Goal: Task Accomplishment & Management: Use online tool/utility

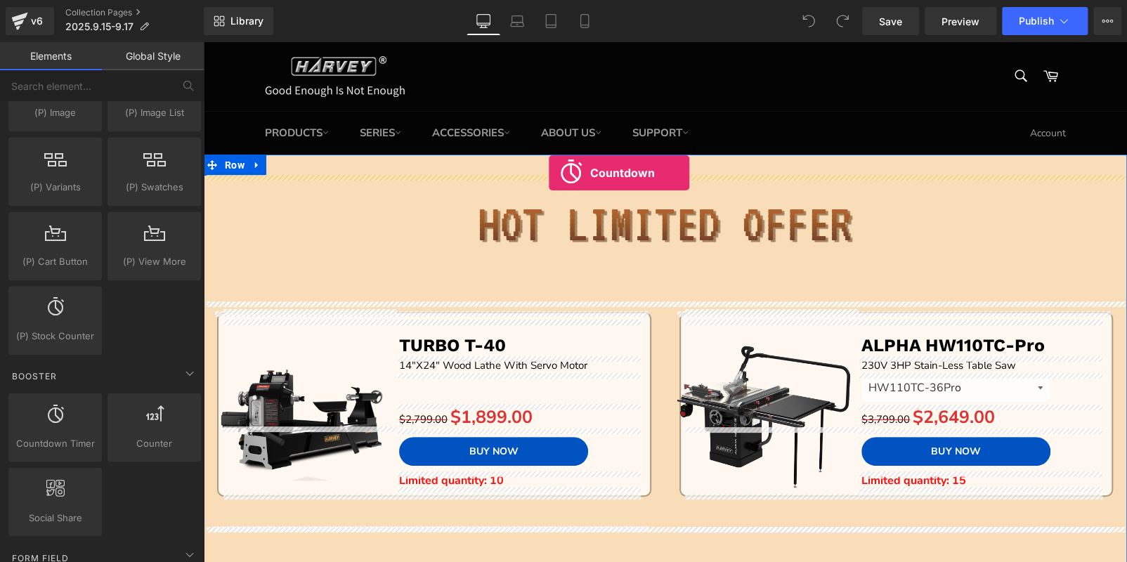
drag, startPoint x: 269, startPoint y: 446, endPoint x: 549, endPoint y: 173, distance: 391.7
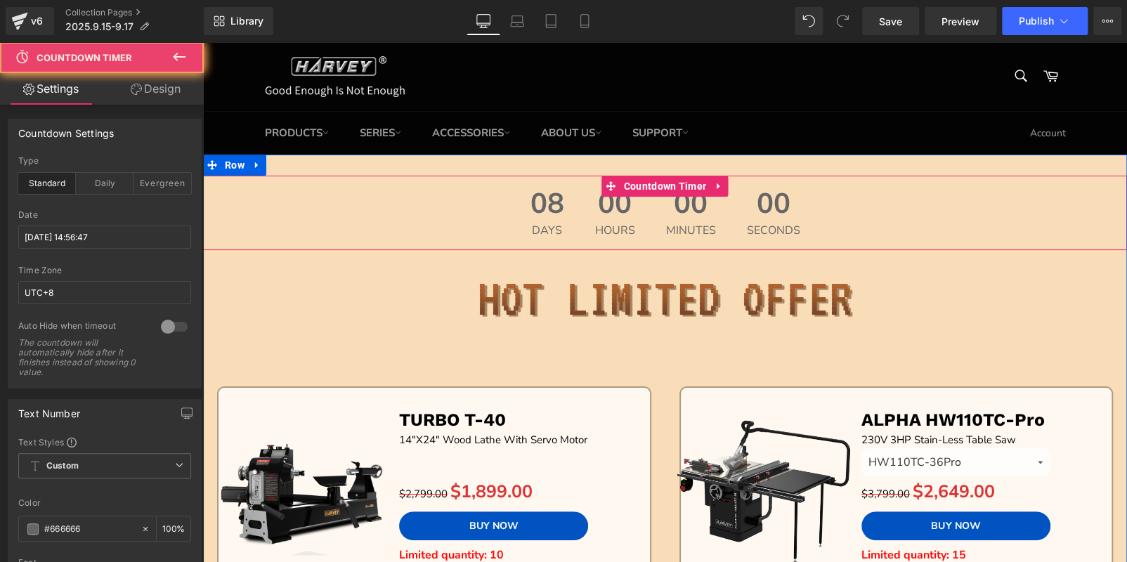
click at [560, 223] on div "08 Days" at bounding box center [548, 213] width 62 height 75
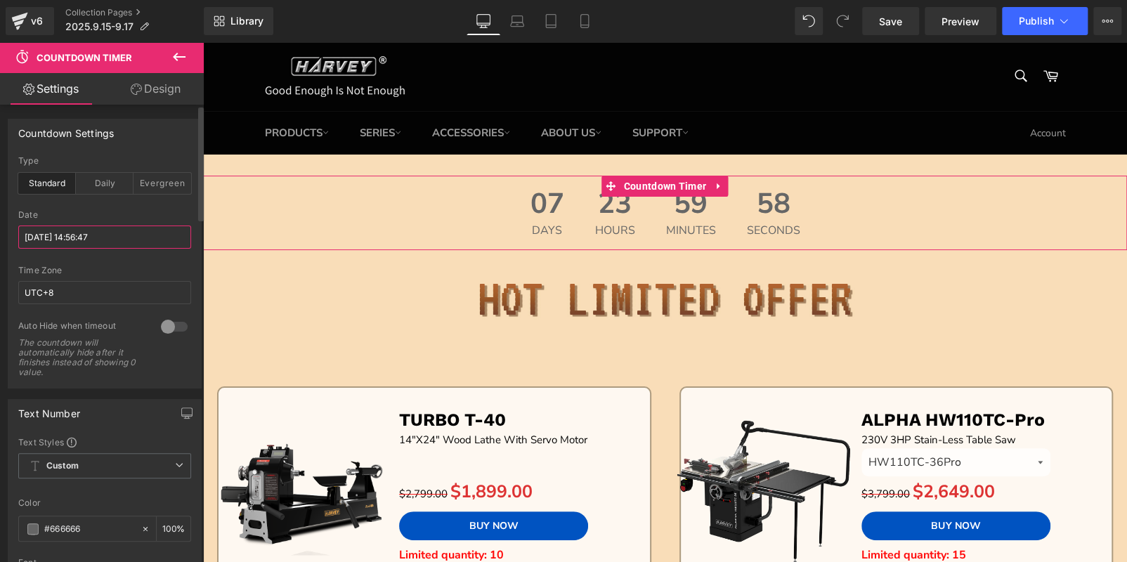
click at [77, 237] on input "[DATE] 14:56:47" at bounding box center [104, 237] width 173 height 23
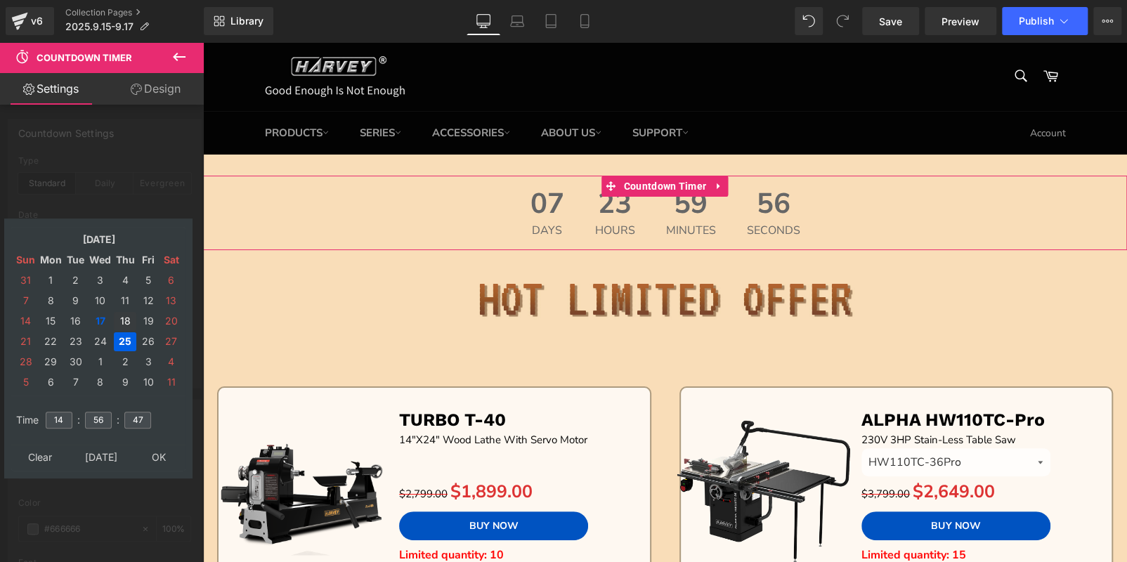
click at [123, 321] on td "18" at bounding box center [125, 321] width 22 height 19
drag, startPoint x: 69, startPoint y: 414, endPoint x: 7, endPoint y: 414, distance: 61.9
click at [7, 414] on div "[DATE] Sun Mon Tue Wed Thu Fri Sat 31 1 2 3 4 5 6 7 8 9 10 11 12 13 14 15 16 17…" at bounding box center [98, 349] width 188 height 260
type input "15"
type input "00"
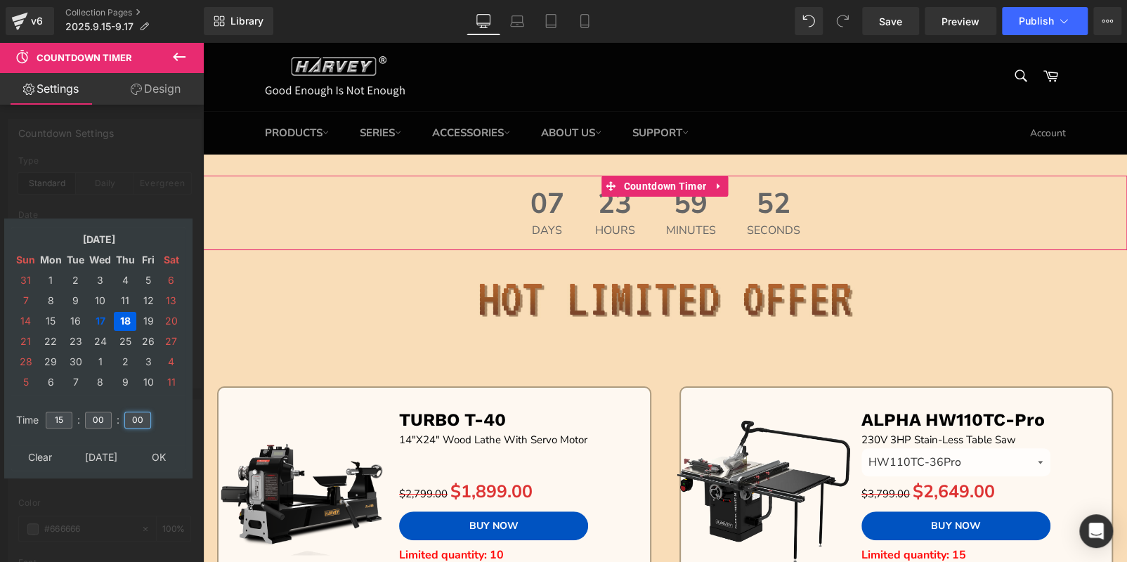
type input "00"
drag, startPoint x: 155, startPoint y: 467, endPoint x: 155, endPoint y: 458, distance: 9.1
click at [155, 465] on table "Clear [DATE] OK" at bounding box center [98, 458] width 174 height 26
type input "[DATE] 15:00:00"
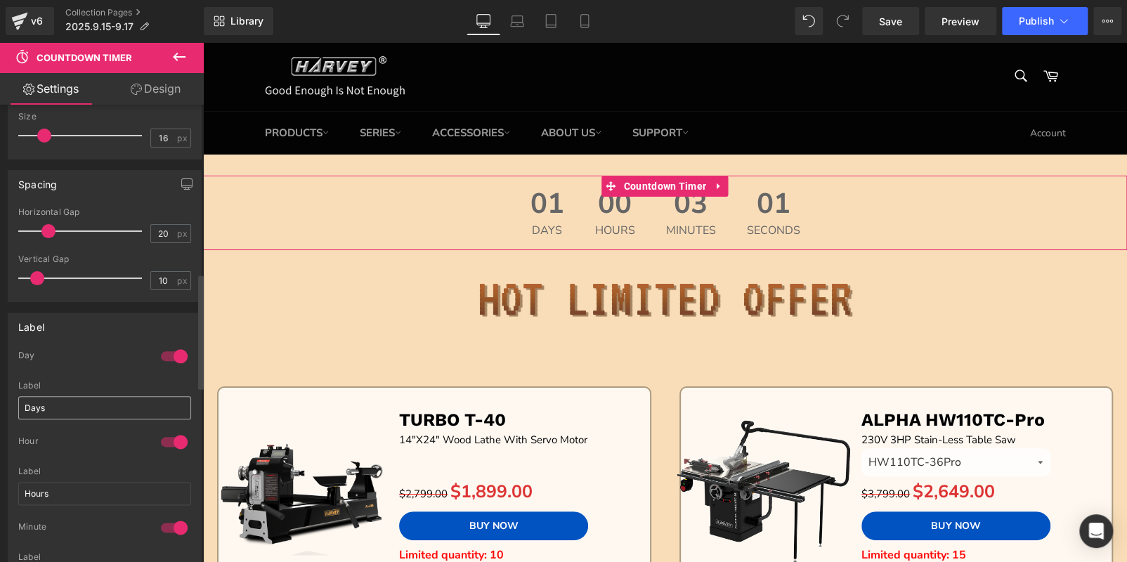
scroll to position [773, 0]
click at [167, 346] on div at bounding box center [174, 352] width 34 height 22
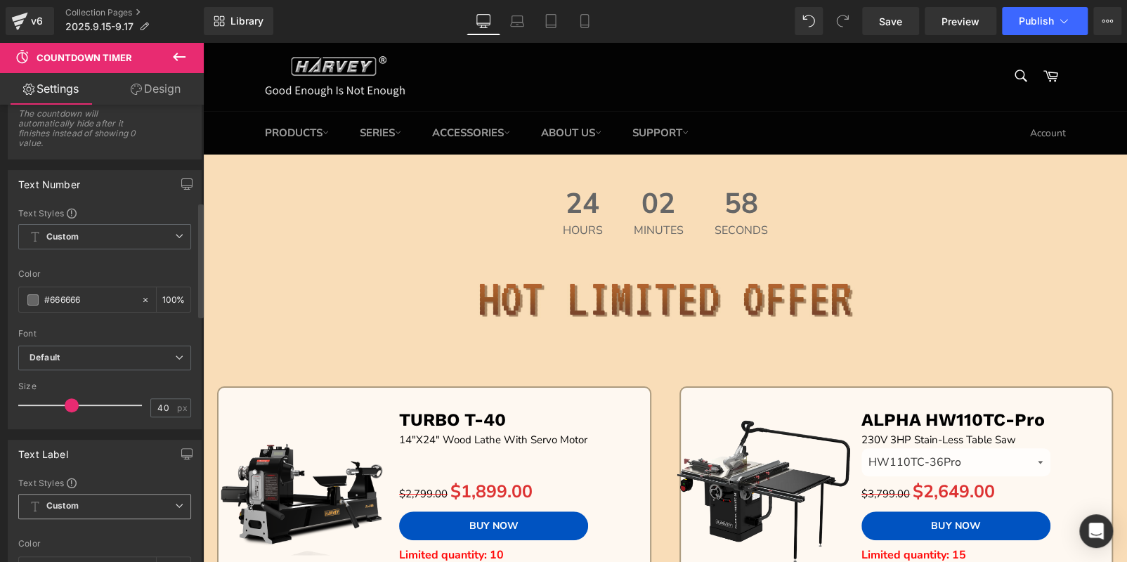
scroll to position [210, 0]
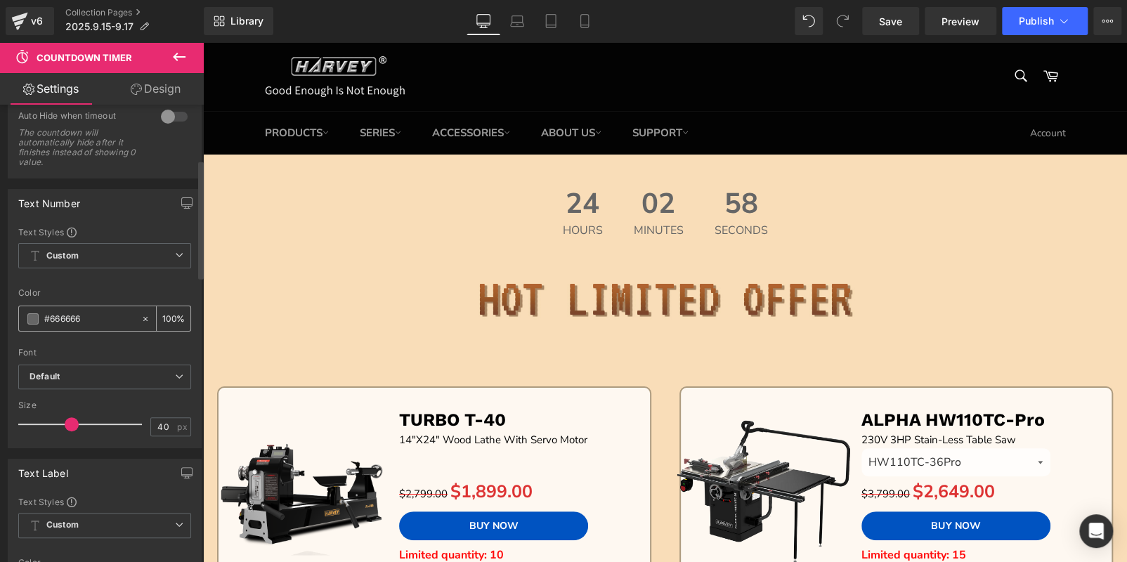
click at [37, 313] on div "#666666" at bounding box center [80, 318] width 122 height 25
click at [35, 313] on span at bounding box center [32, 318] width 11 height 11
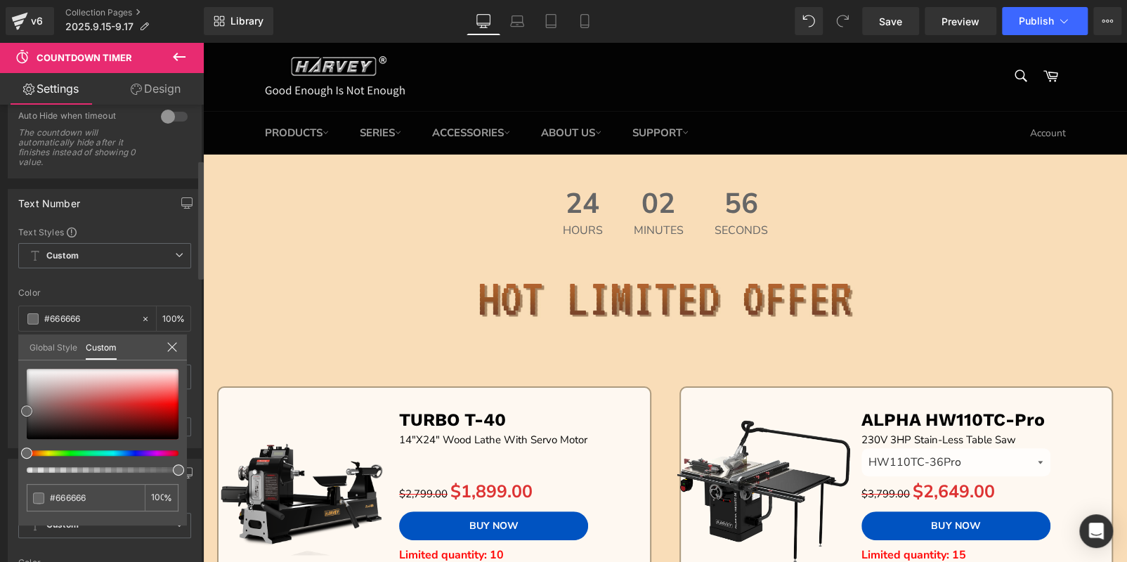
type input "#a13a3a"
type input "#cf1515"
type input "#f20202"
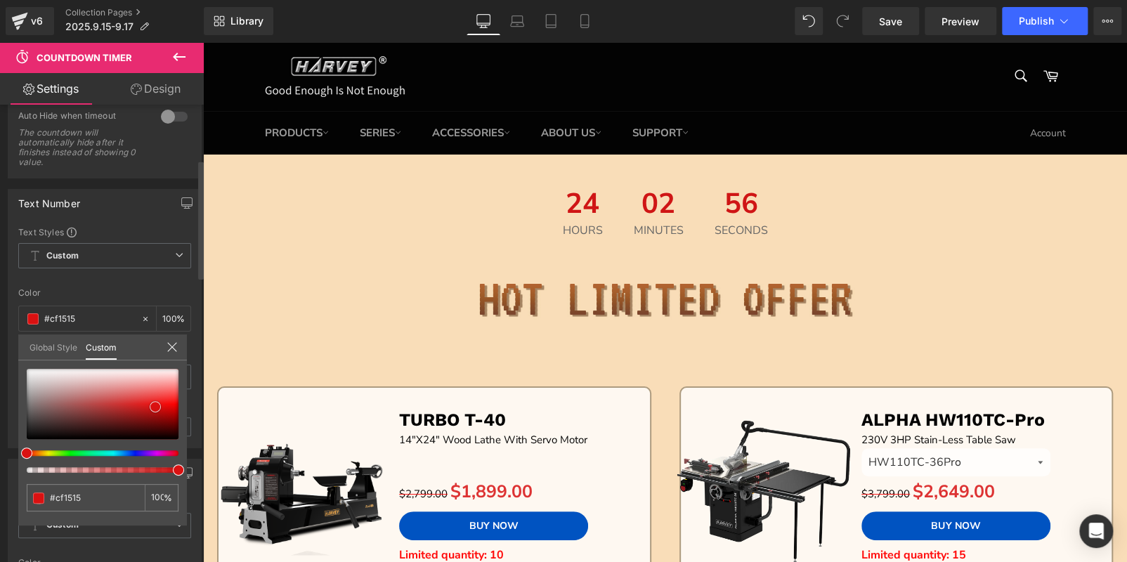
type input "#f20202"
type input "#f90000"
type input "#f40000"
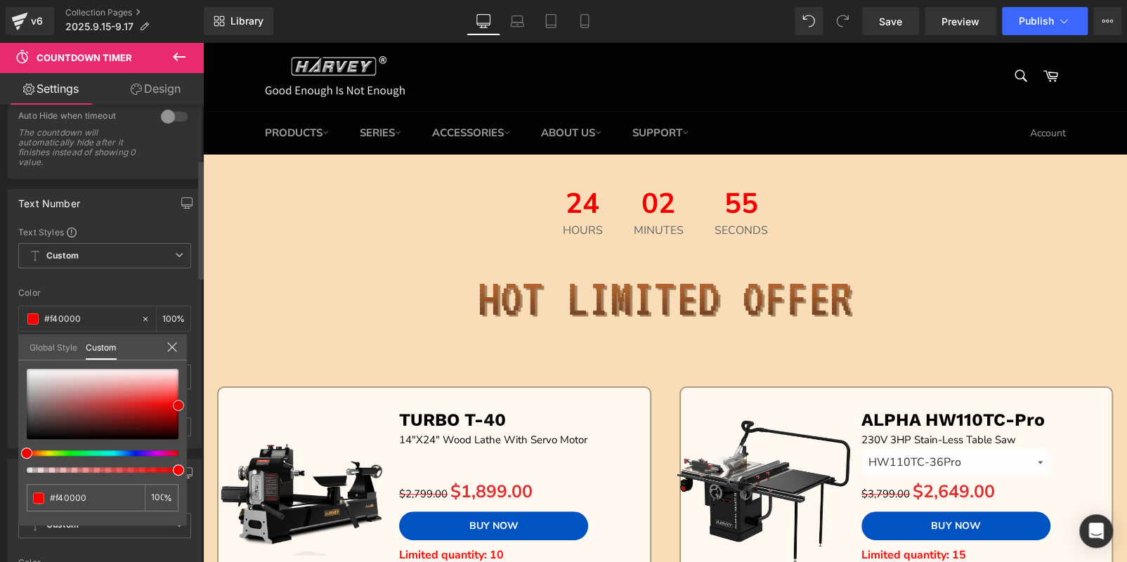
drag, startPoint x: 28, startPoint y: 410, endPoint x: 184, endPoint y: 405, distance: 156.1
click at [184, 405] on div "#f40000 100 %" at bounding box center [102, 447] width 169 height 157
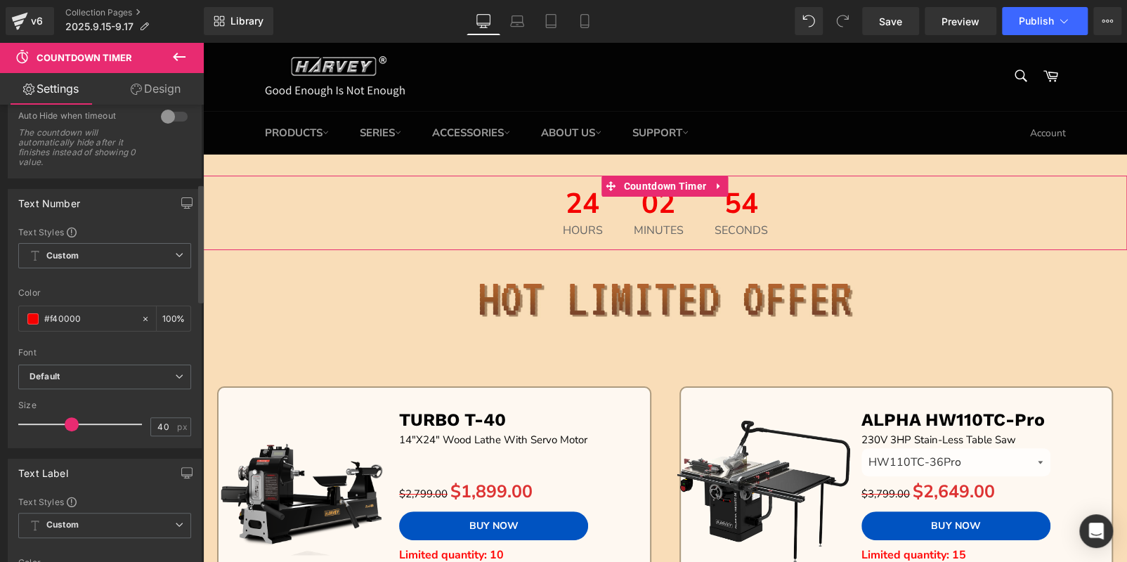
scroll to position [422, 0]
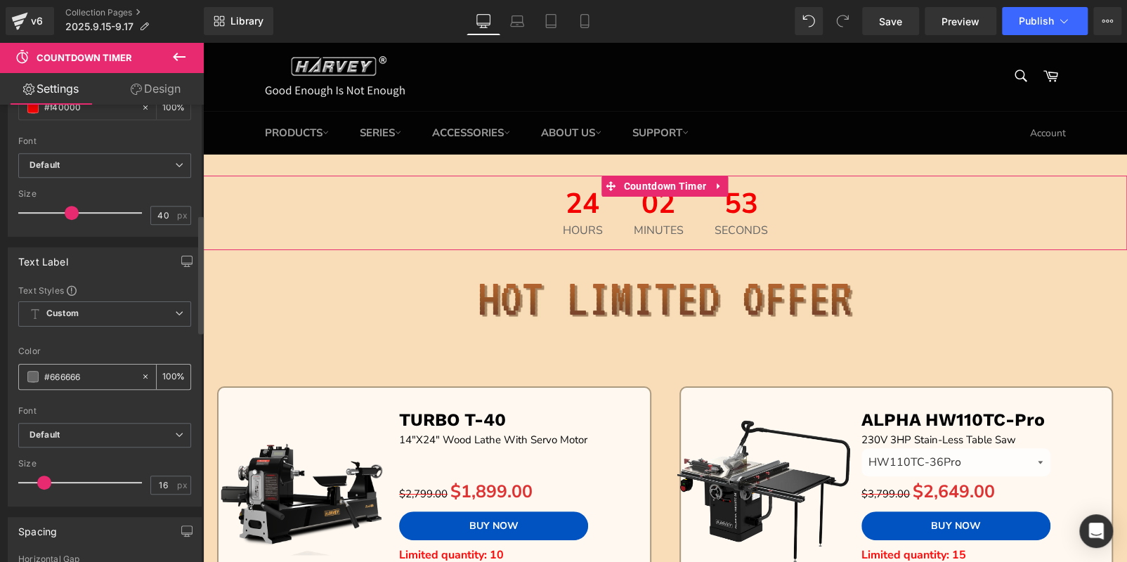
click at [34, 371] on span at bounding box center [32, 376] width 11 height 11
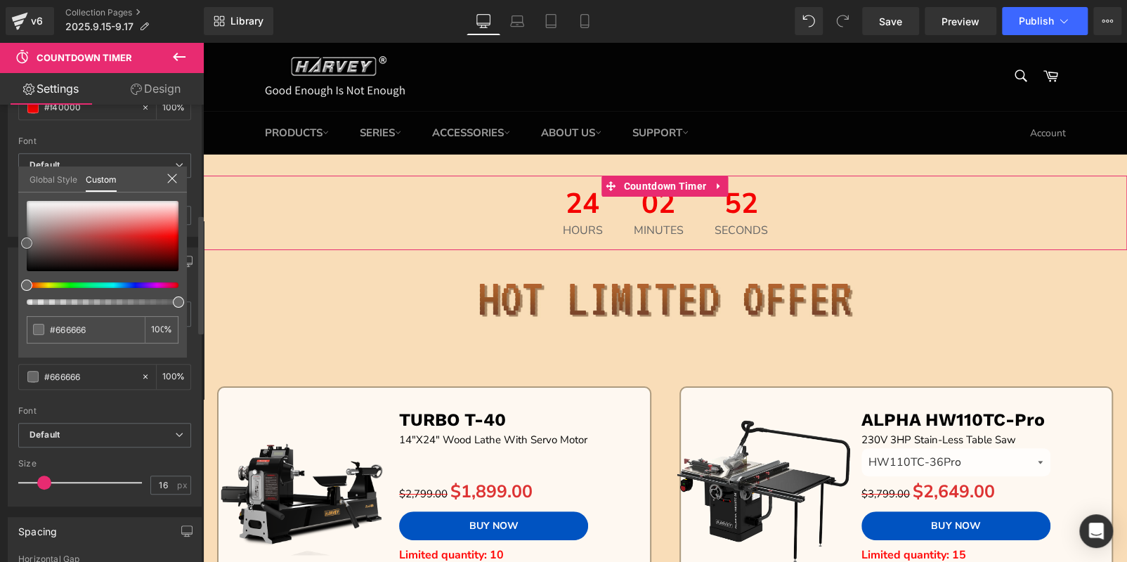
type input "#fcfcfc"
type input "#ffffff"
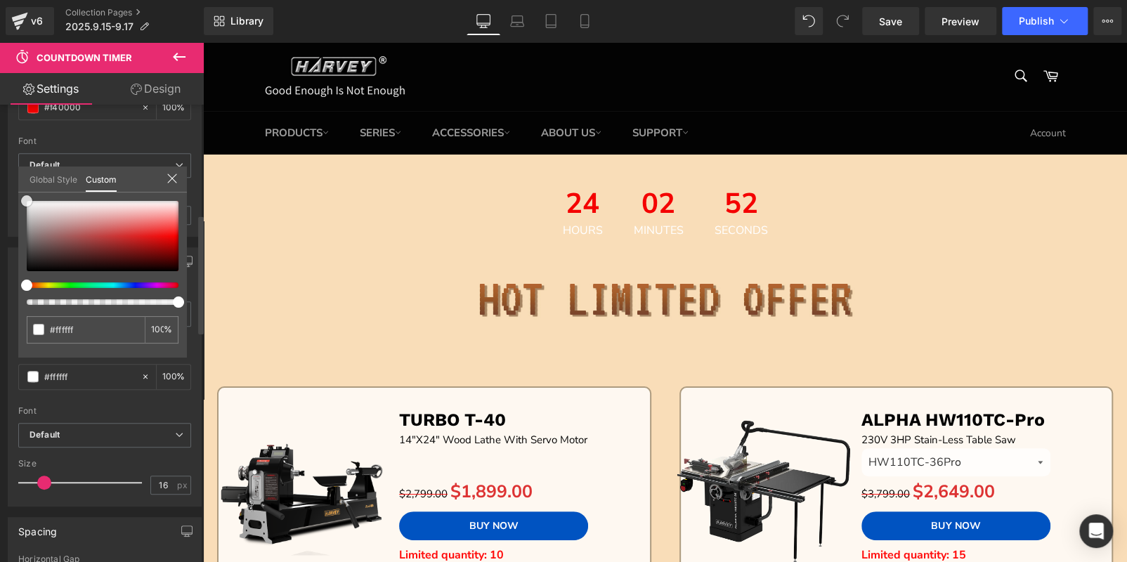
drag, startPoint x: 28, startPoint y: 238, endPoint x: 27, endPoint y: 139, distance: 98.4
click at [0, 237] on div "Text Label Text Styles Custom Custom Setup Global Style Custom Setup Global Sty…" at bounding box center [105, 372] width 210 height 270
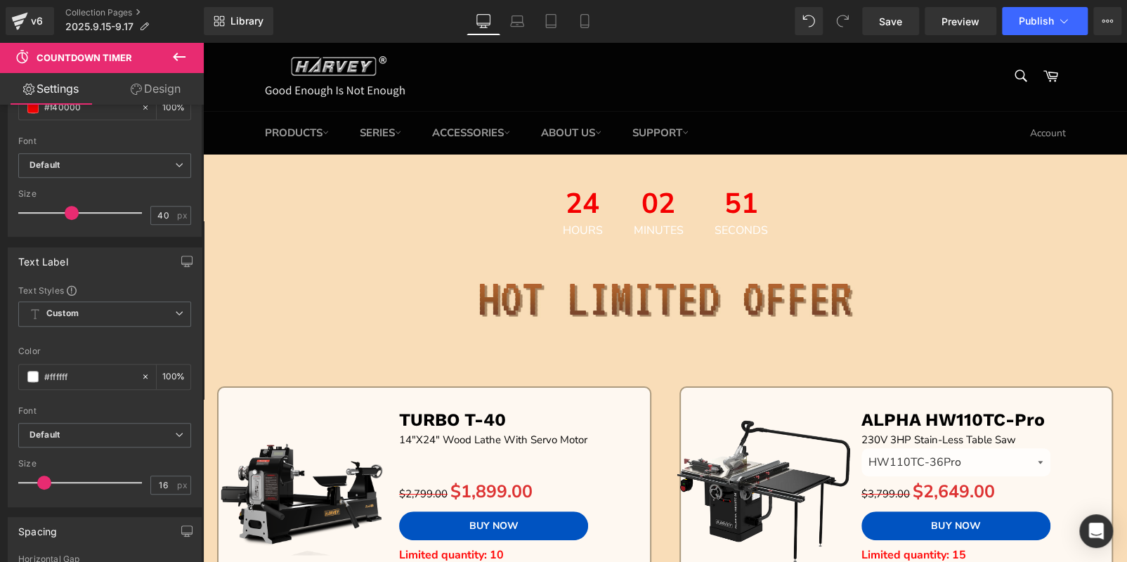
click at [507, 211] on div "24 Hours 02 Minutes 51 Seconds" at bounding box center [665, 213] width 924 height 75
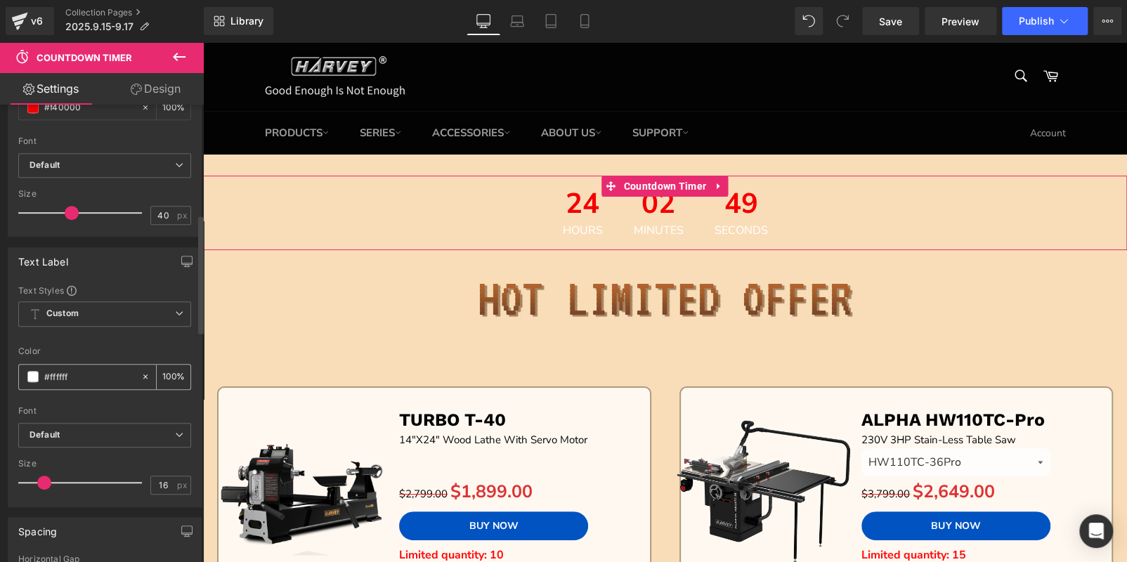
click at [32, 371] on span at bounding box center [32, 376] width 11 height 11
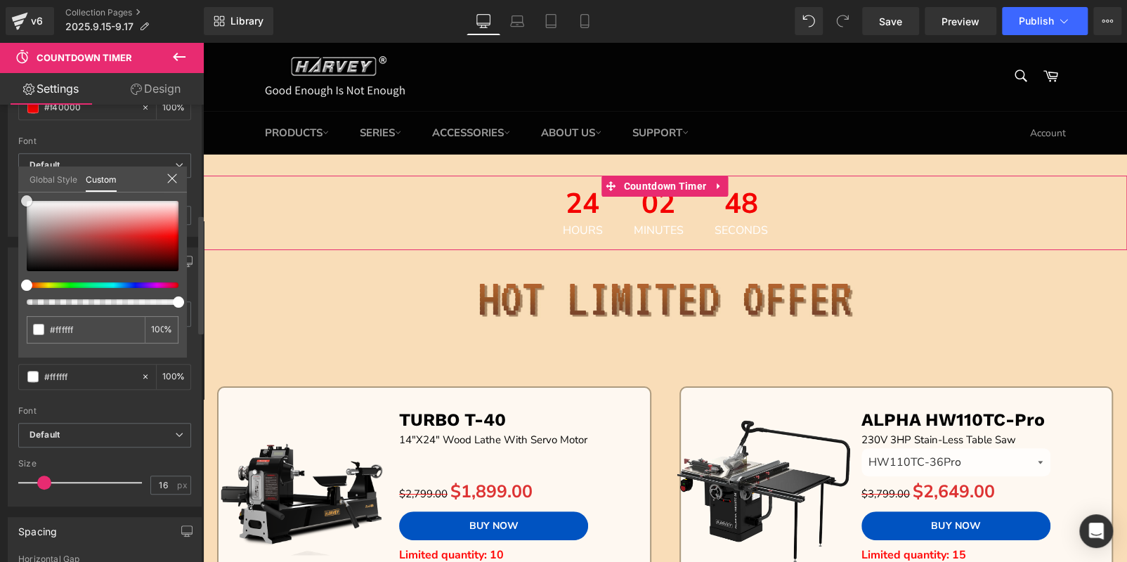
type input "#eaeaea"
type input "#383838"
type input "#000000"
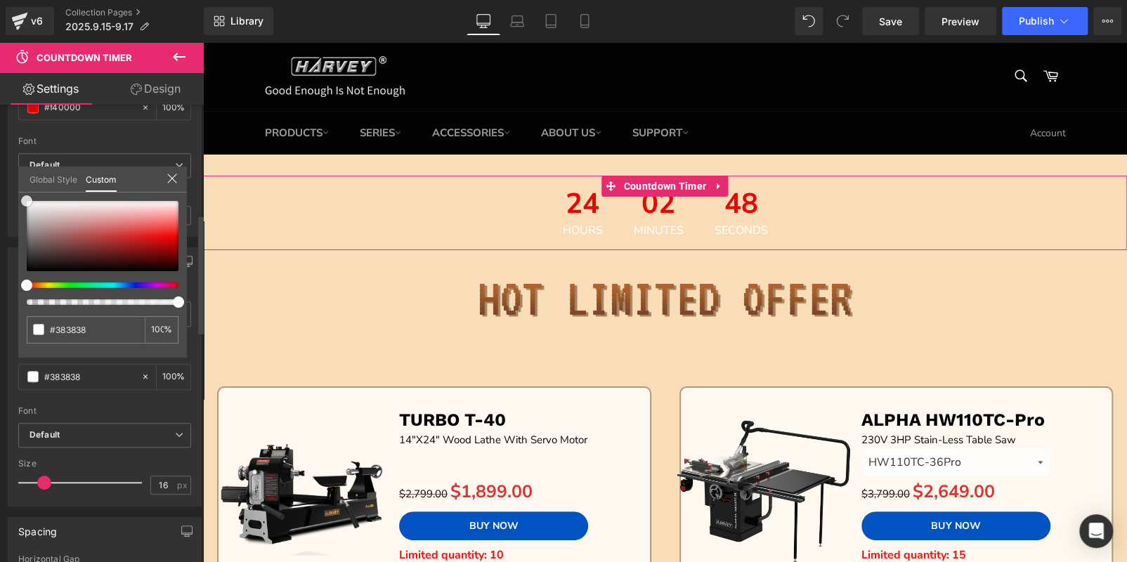
type input "#000000"
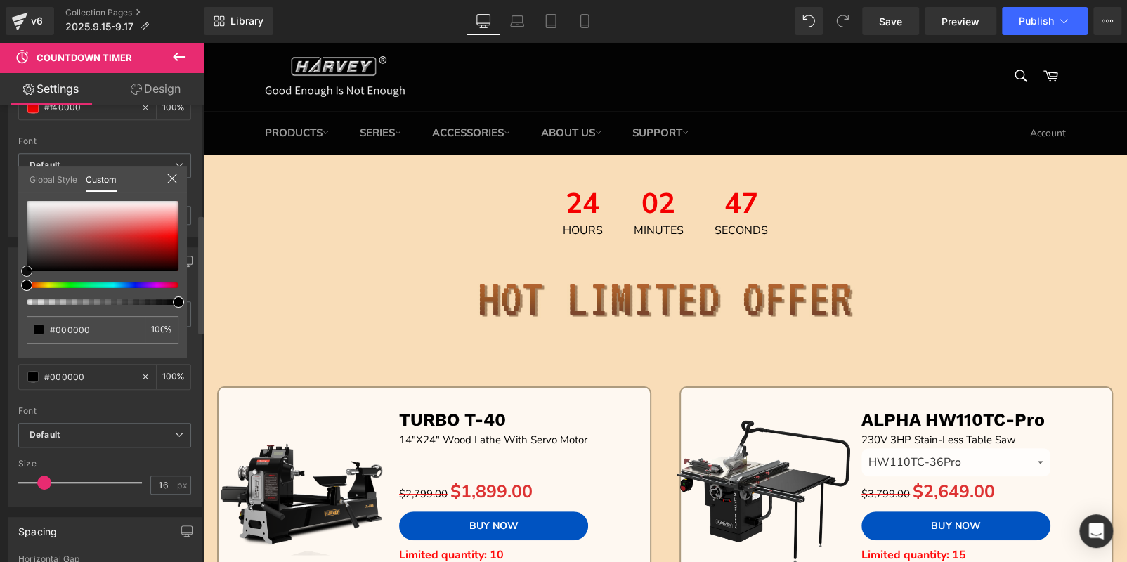
drag, startPoint x: 26, startPoint y: 199, endPoint x: 0, endPoint y: 387, distance: 190.2
click at [0, 387] on div "Text Label Text Styles Custom Custom Setup Global Style Custom Setup Global Sty…" at bounding box center [105, 372] width 210 height 270
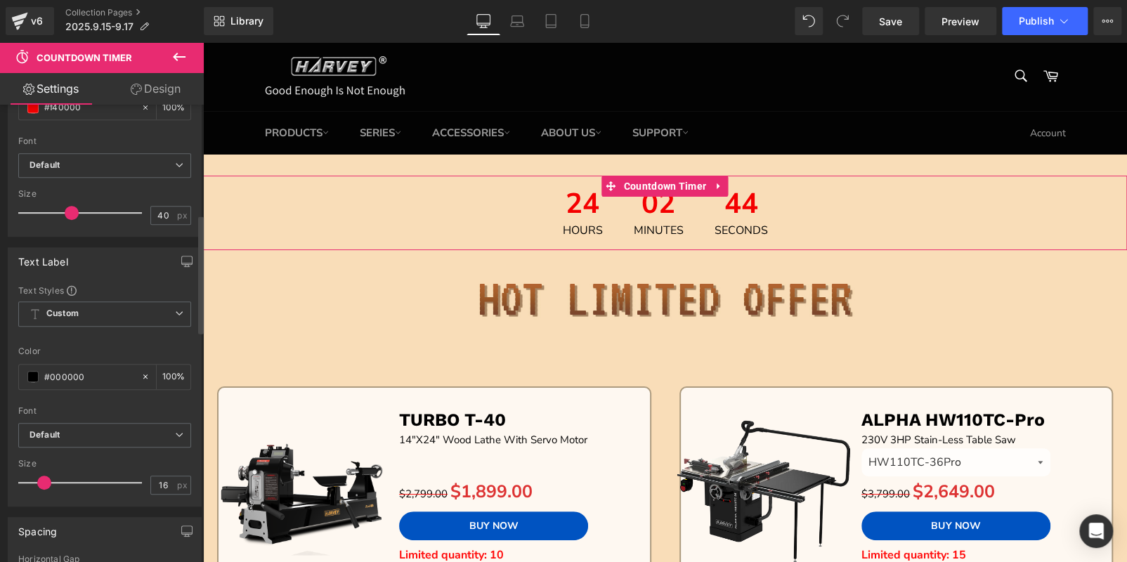
drag, startPoint x: 68, startPoint y: 210, endPoint x: 79, endPoint y: 212, distance: 11.4
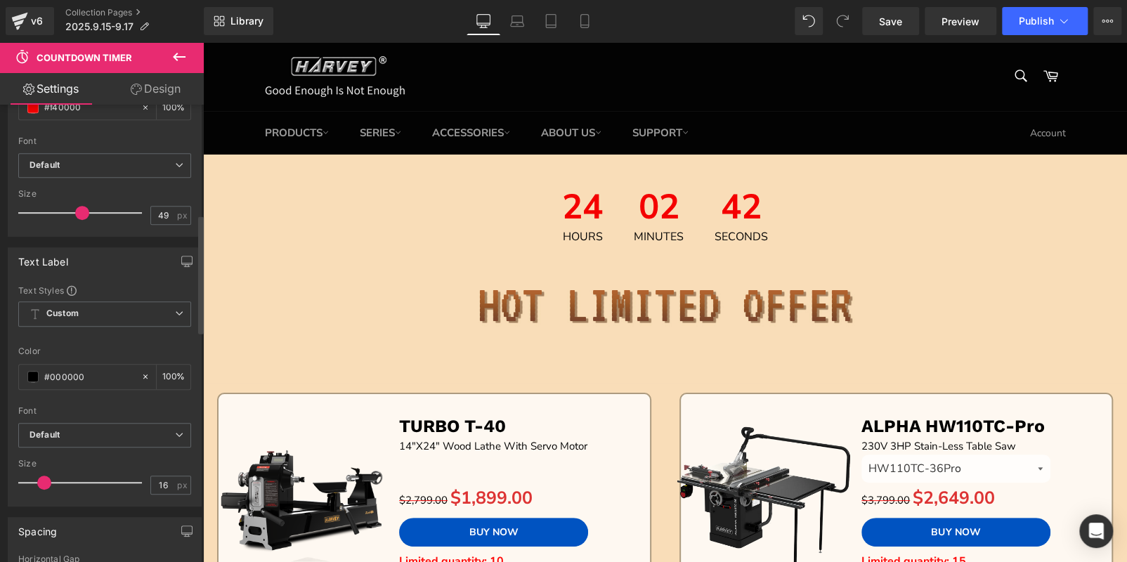
type input "50"
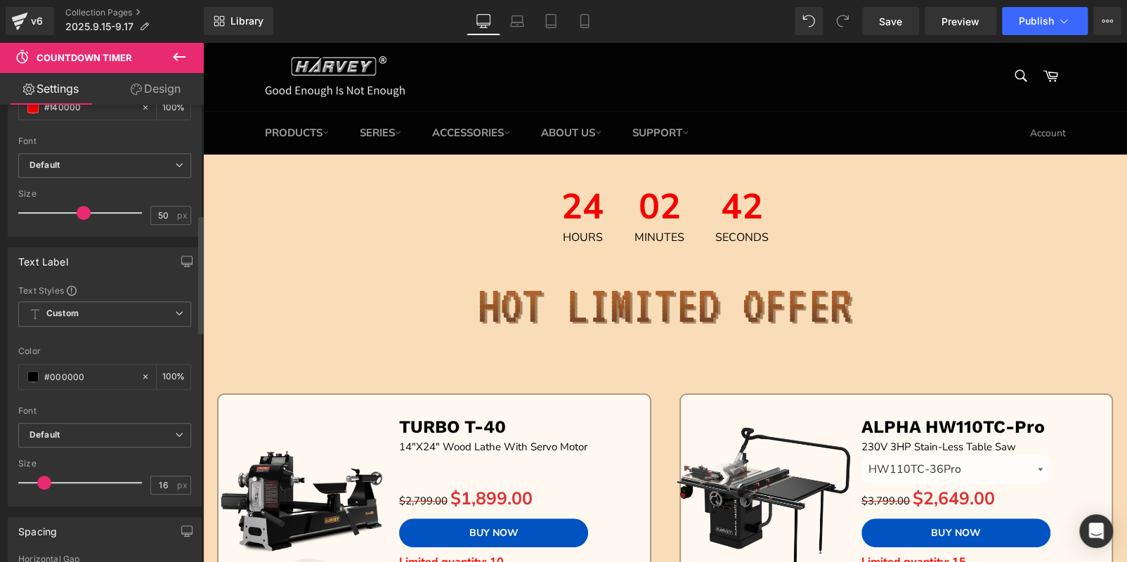
drag, startPoint x: 70, startPoint y: 210, endPoint x: 81, endPoint y: 212, distance: 11.3
click at [81, 212] on span at bounding box center [84, 213] width 14 height 14
click at [1045, 32] on button "Publish" at bounding box center [1045, 21] width 86 height 28
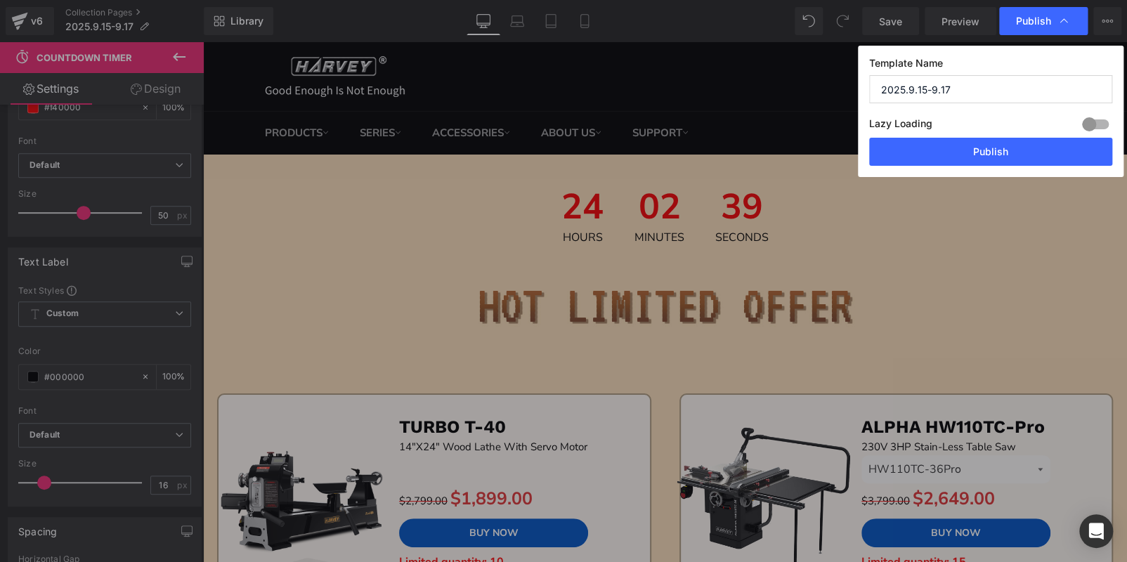
click at [1001, 176] on div "Template Name 2025.9.15-9.17 Lazy Loading Build Upgrade plan to unlock Lazy loa…" at bounding box center [991, 111] width 266 height 131
click at [1001, 163] on button "Publish" at bounding box center [990, 152] width 243 height 28
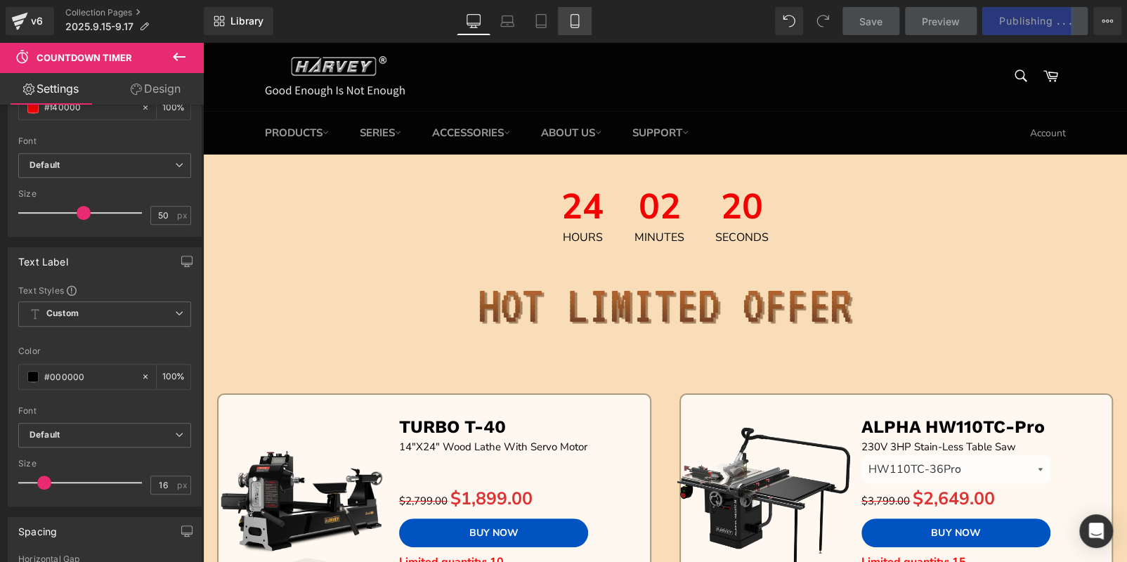
click at [574, 20] on icon at bounding box center [575, 21] width 14 height 14
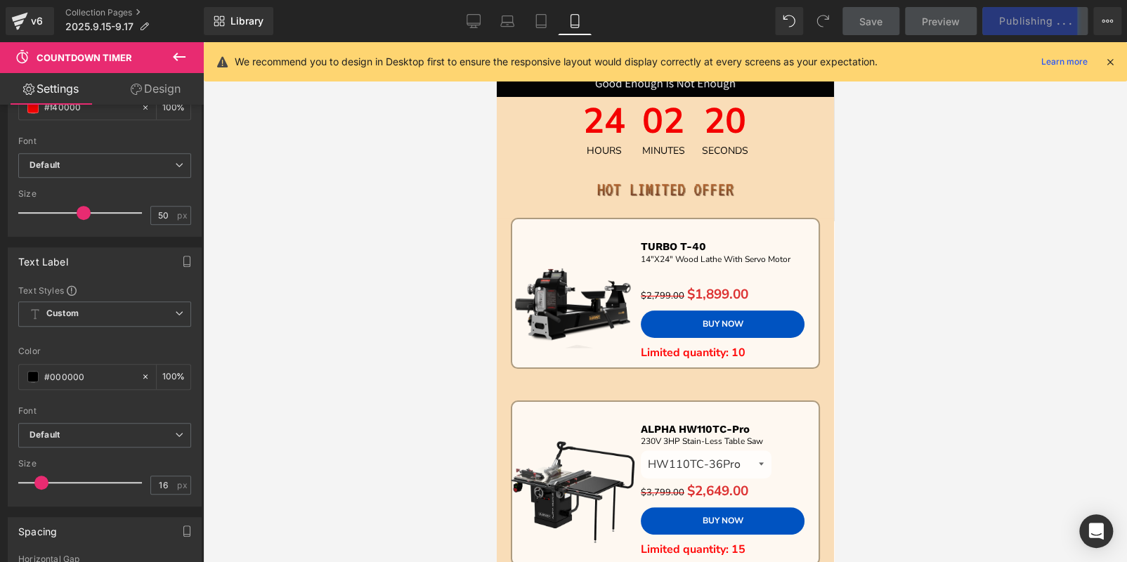
type input "100"
type input "14"
type input "10"
